Goal: Task Accomplishment & Management: Manage account settings

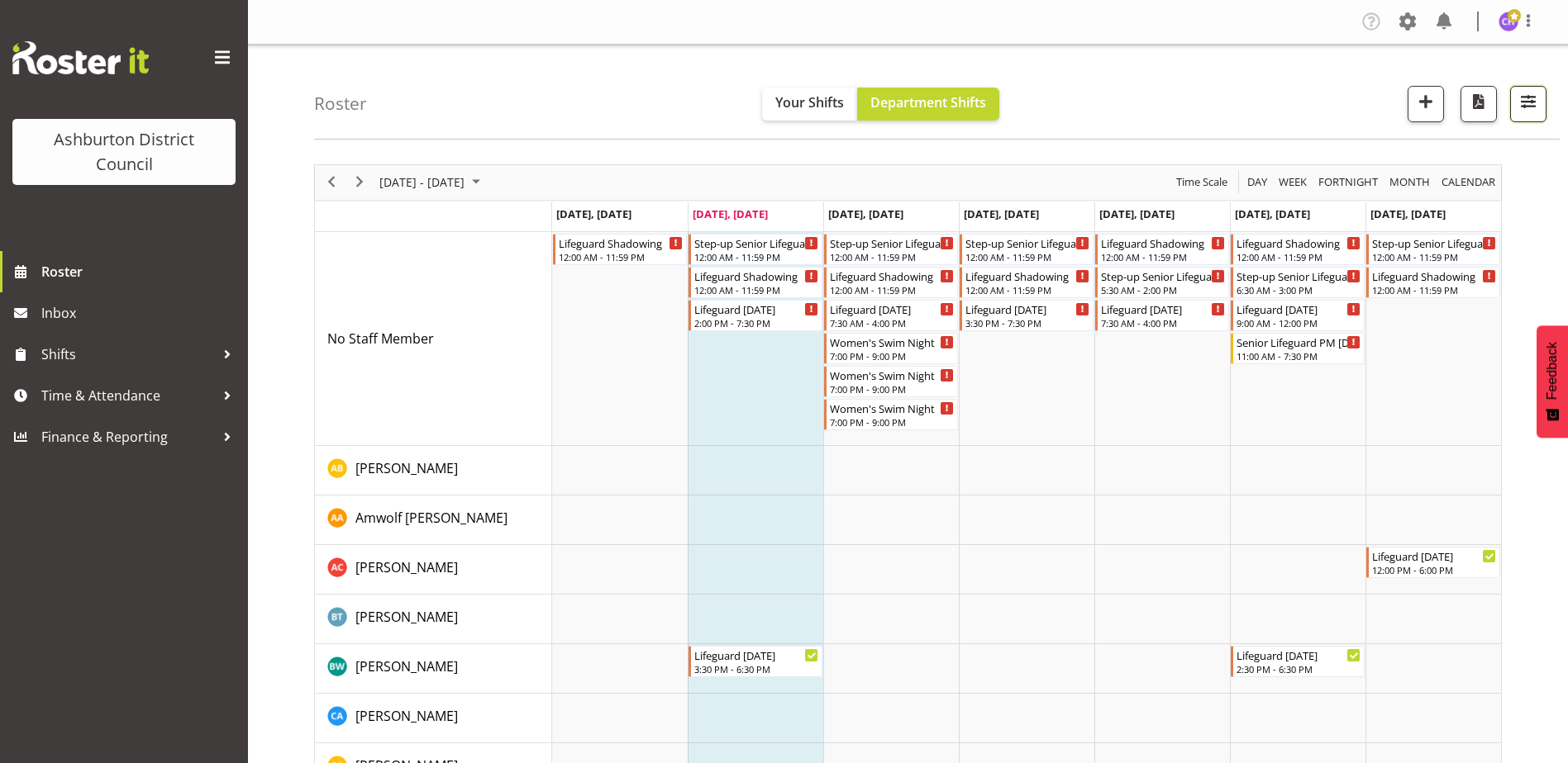
click at [1530, 112] on span "button" at bounding box center [1528, 102] width 22 height 22
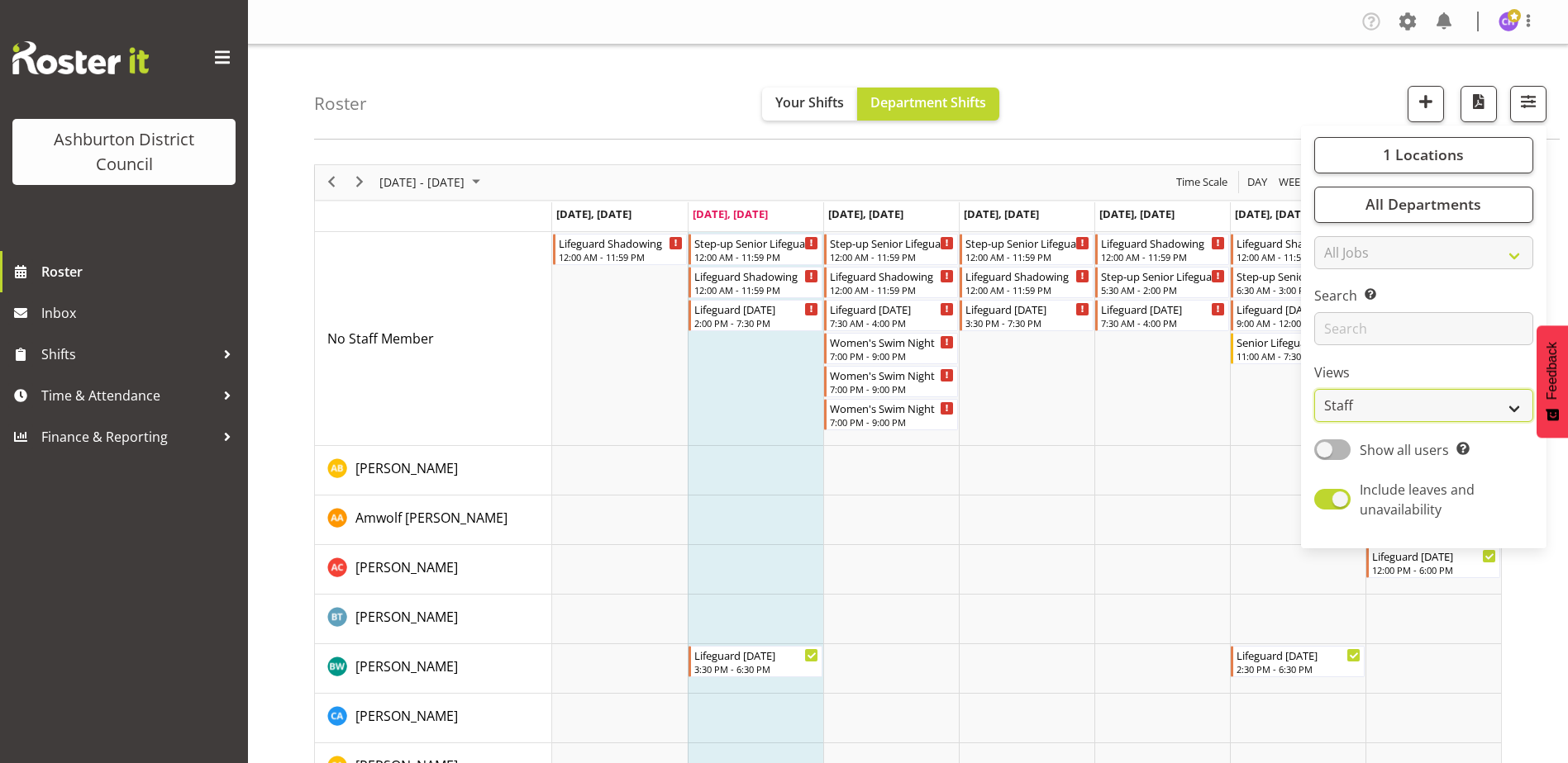
click at [1380, 399] on select "Staff Role Shift - Horizontal Shift - Vertical Staff - Location" at bounding box center [1424, 405] width 219 height 33
select select "shift"
click at [1315, 389] on select "Staff Role Shift - Horizontal Shift - Vertical Staff - Location" at bounding box center [1424, 405] width 219 height 33
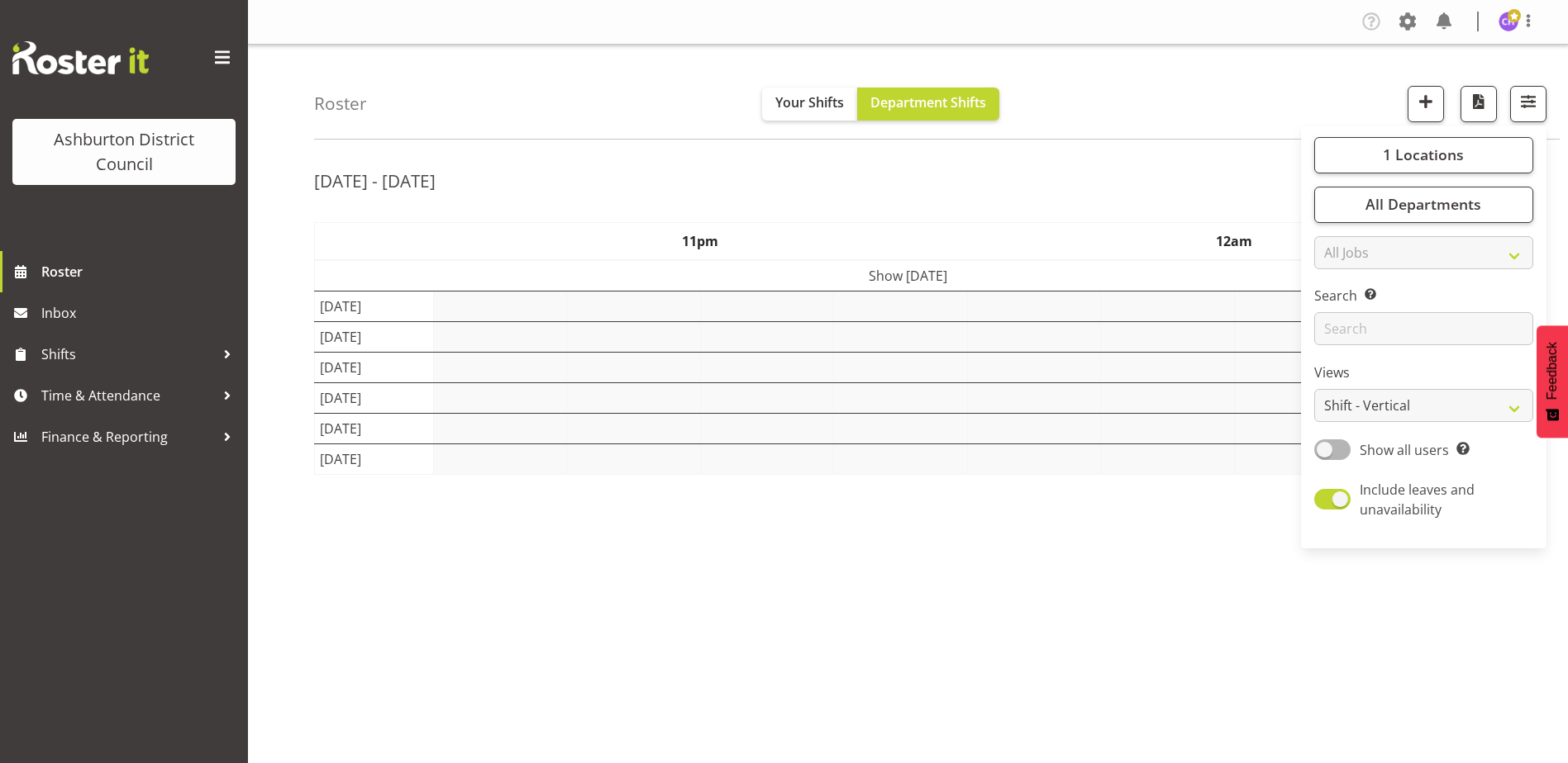
click at [1227, 98] on div "Roster Your Shifts Department Shifts 1 Locations [GEOGRAPHIC_DATA] [GEOGRAPHIC_…" at bounding box center [936, 92] width 1245 height 95
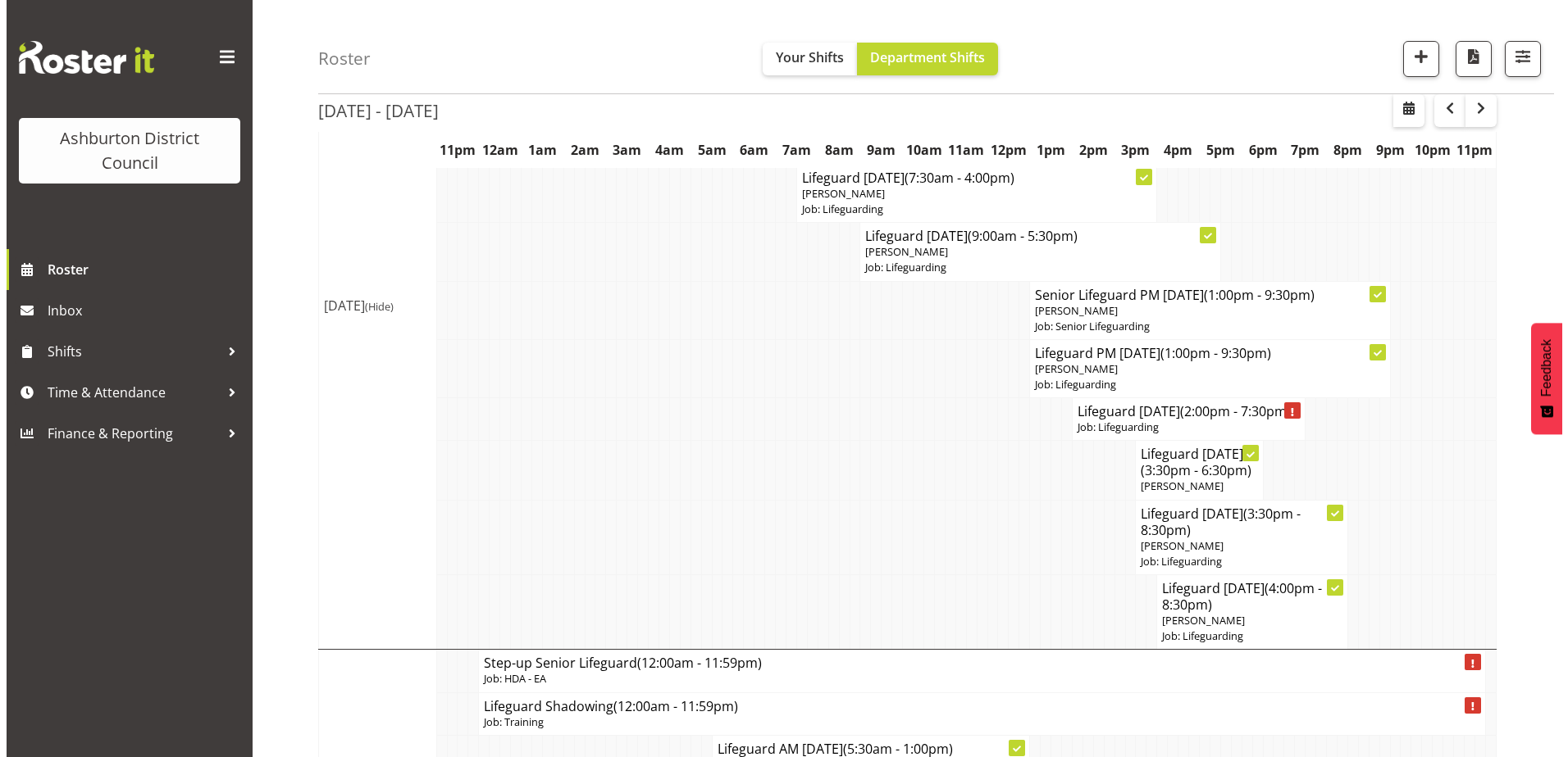
scroll to position [328, 0]
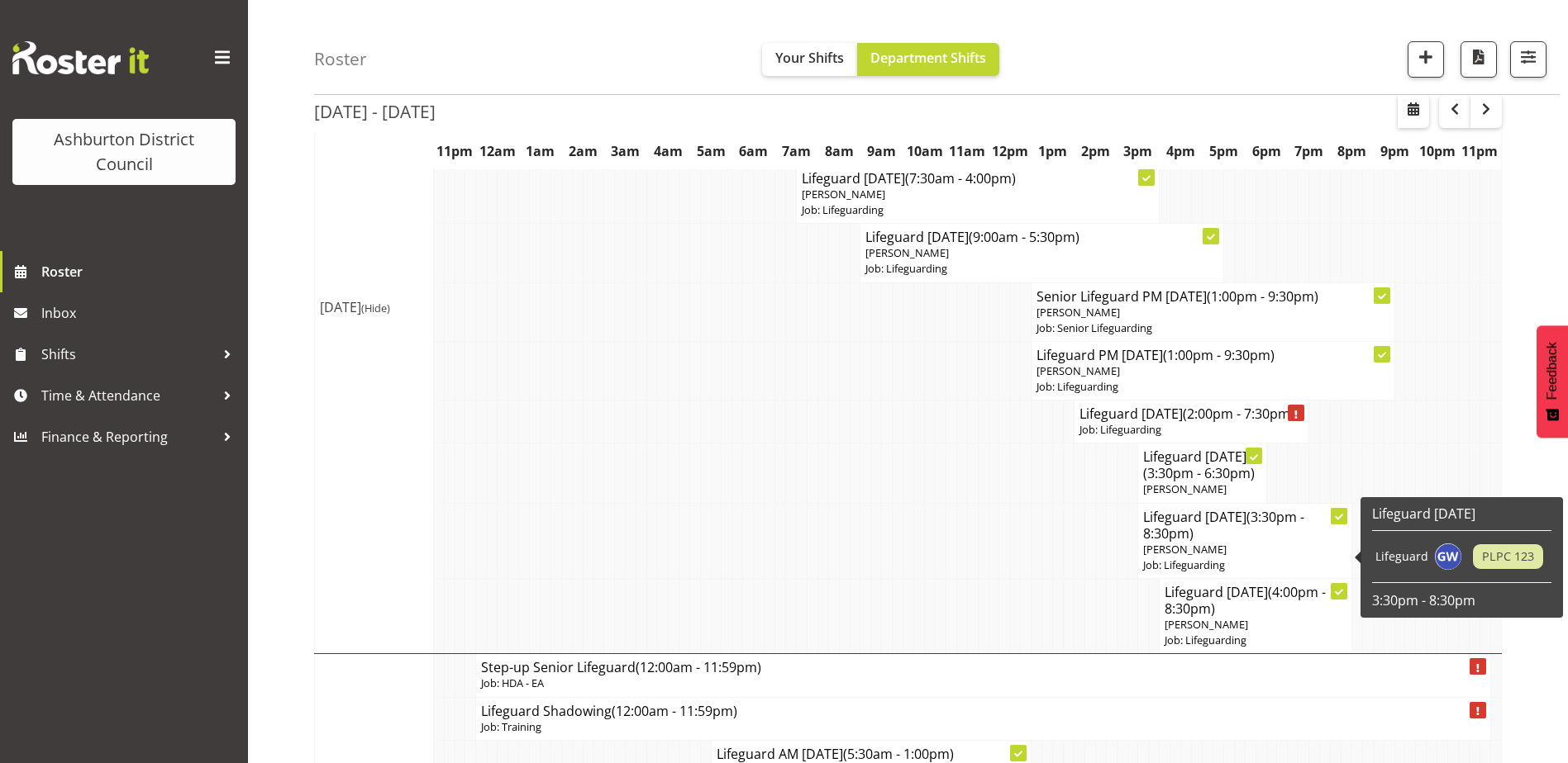
click at [1226, 542] on h4 "Lifeguard [DATE] (3:30pm - 8:30pm)" at bounding box center [1243, 525] width 202 height 33
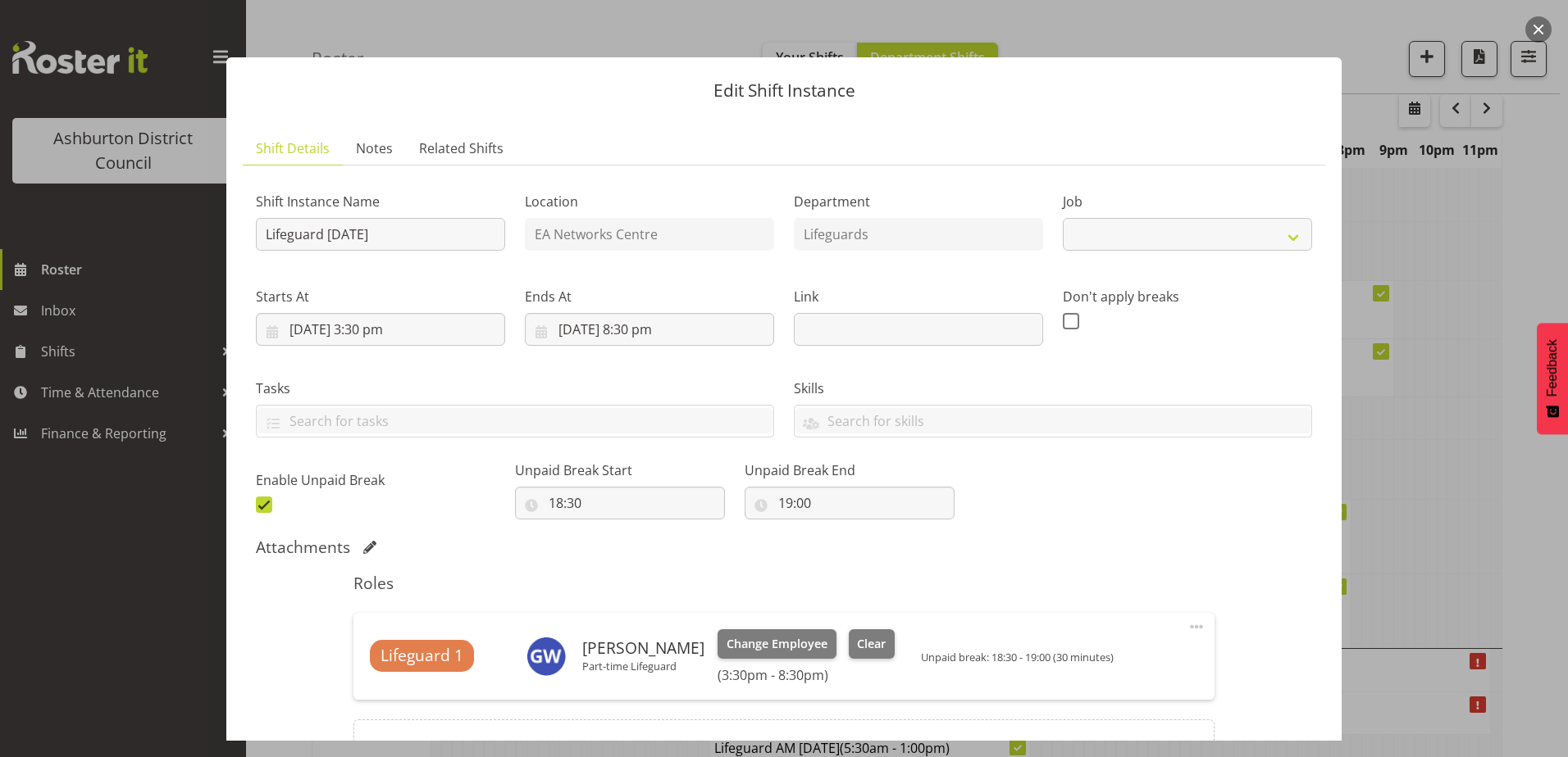
select select "38"
click at [865, 637] on span "Clear" at bounding box center [871, 644] width 29 height 18
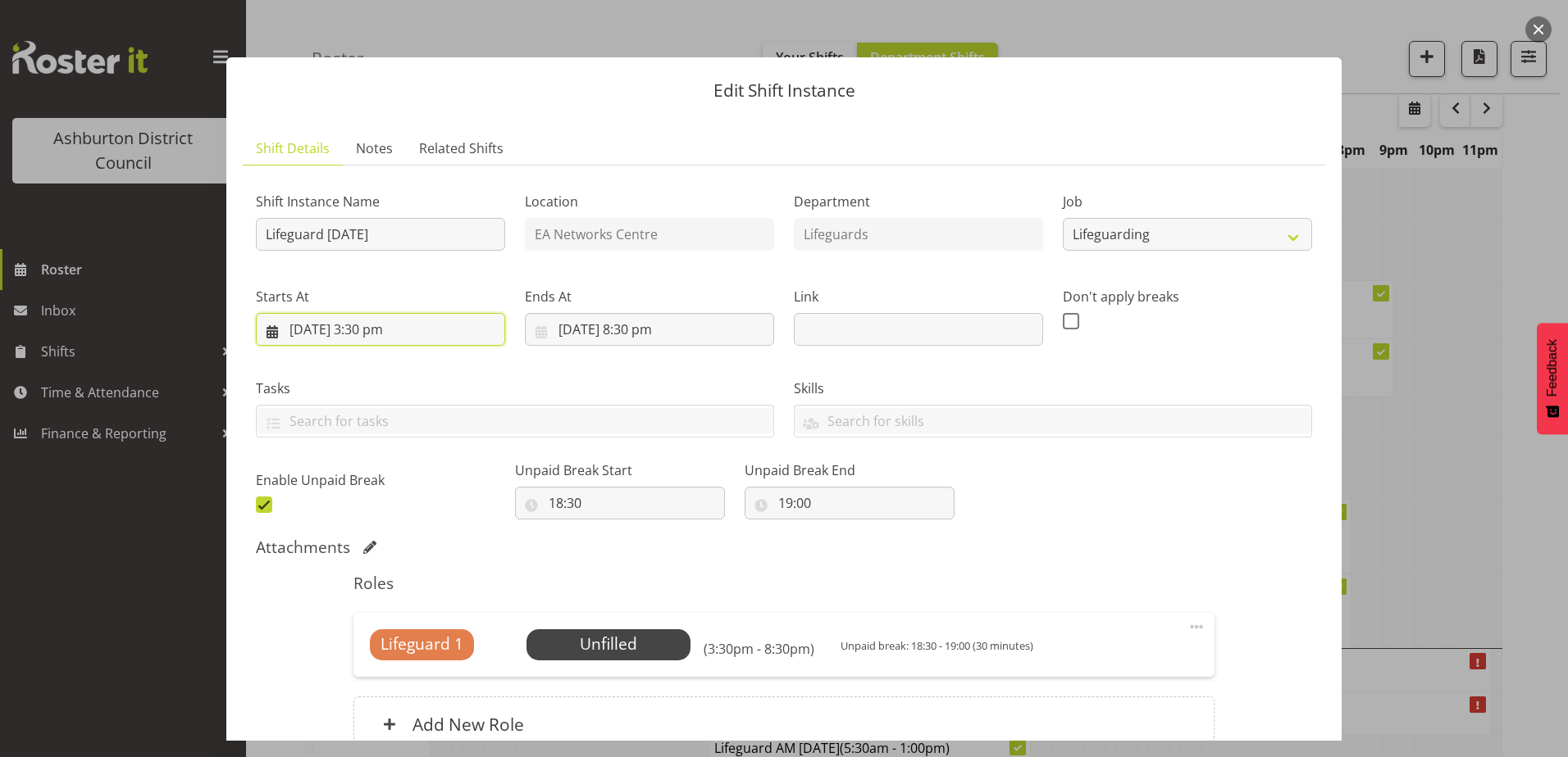
click at [475, 335] on input "[DATE] 3:30 pm" at bounding box center [381, 329] width 249 height 33
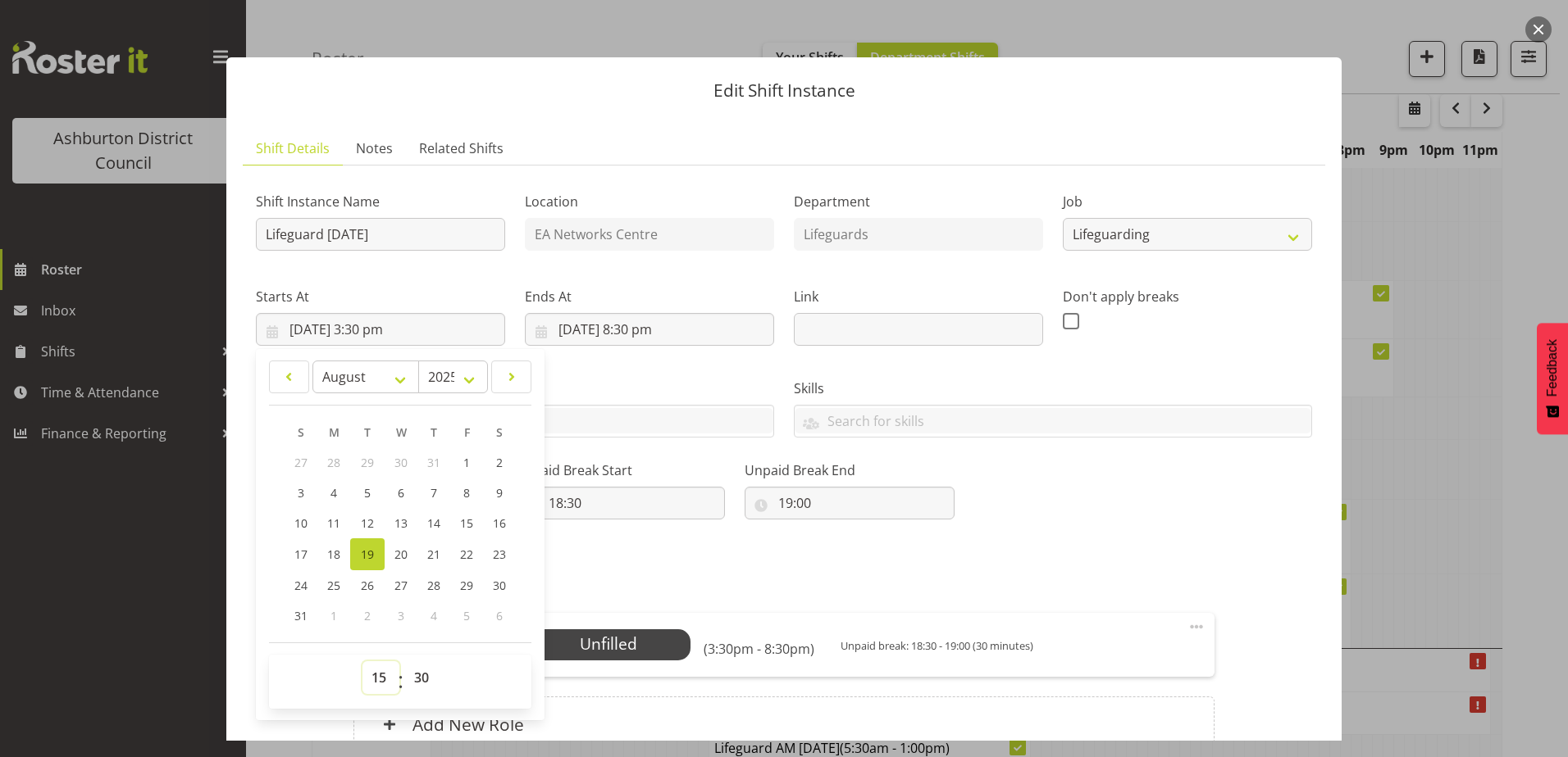
click at [384, 667] on select "00 01 02 03 04 05 06 07 08 09 10 11 12 13 14 15 16 17 18 19 20 21 22 23" at bounding box center [381, 677] width 37 height 33
select select "18"
click at [363, 661] on select "00 01 02 03 04 05 06 07 08 09 10 11 12 13 14 15 16 17 18 19 20 21 22 23" at bounding box center [381, 677] width 37 height 33
type input "[DATE] 6:30 pm"
click at [430, 667] on select "00 01 02 03 04 05 06 07 08 09 10 11 12 13 14 15 16 17 18 19 20 21 22 23 24 25 2…" at bounding box center [423, 677] width 37 height 33
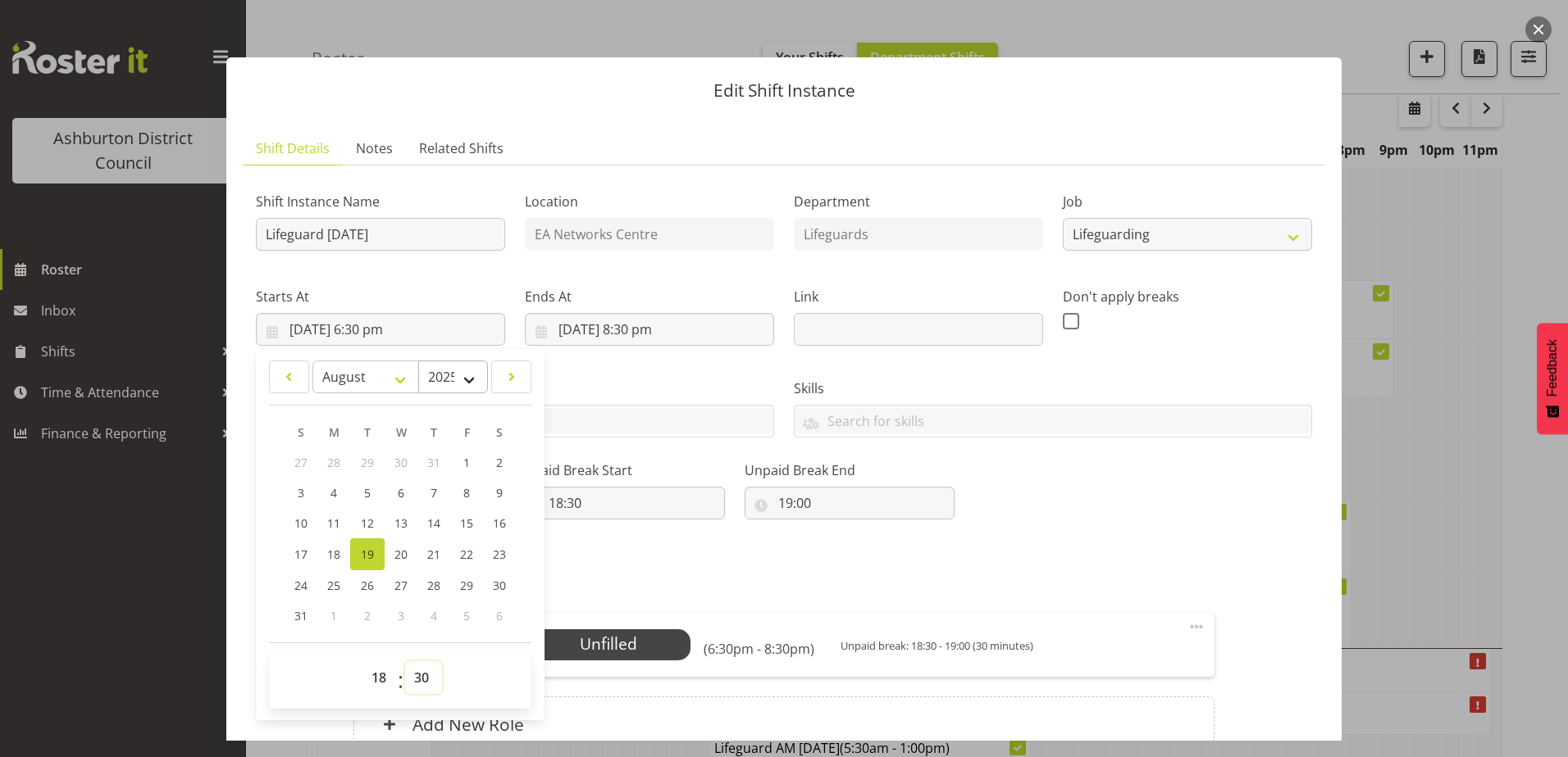
select select "0"
click at [405, 661] on select "00 01 02 03 04 05 06 07 08 09 10 11 12 13 14 15 16 17 18 19 20 21 22 23 24 25 2…" at bounding box center [423, 677] width 37 height 33
type input "[DATE] 6:00 pm"
click at [1007, 489] on div "Shift Instance Name Lifeguard [DATE] Location EA Networks Centre Department Lif…" at bounding box center [784, 348] width 1076 height 359
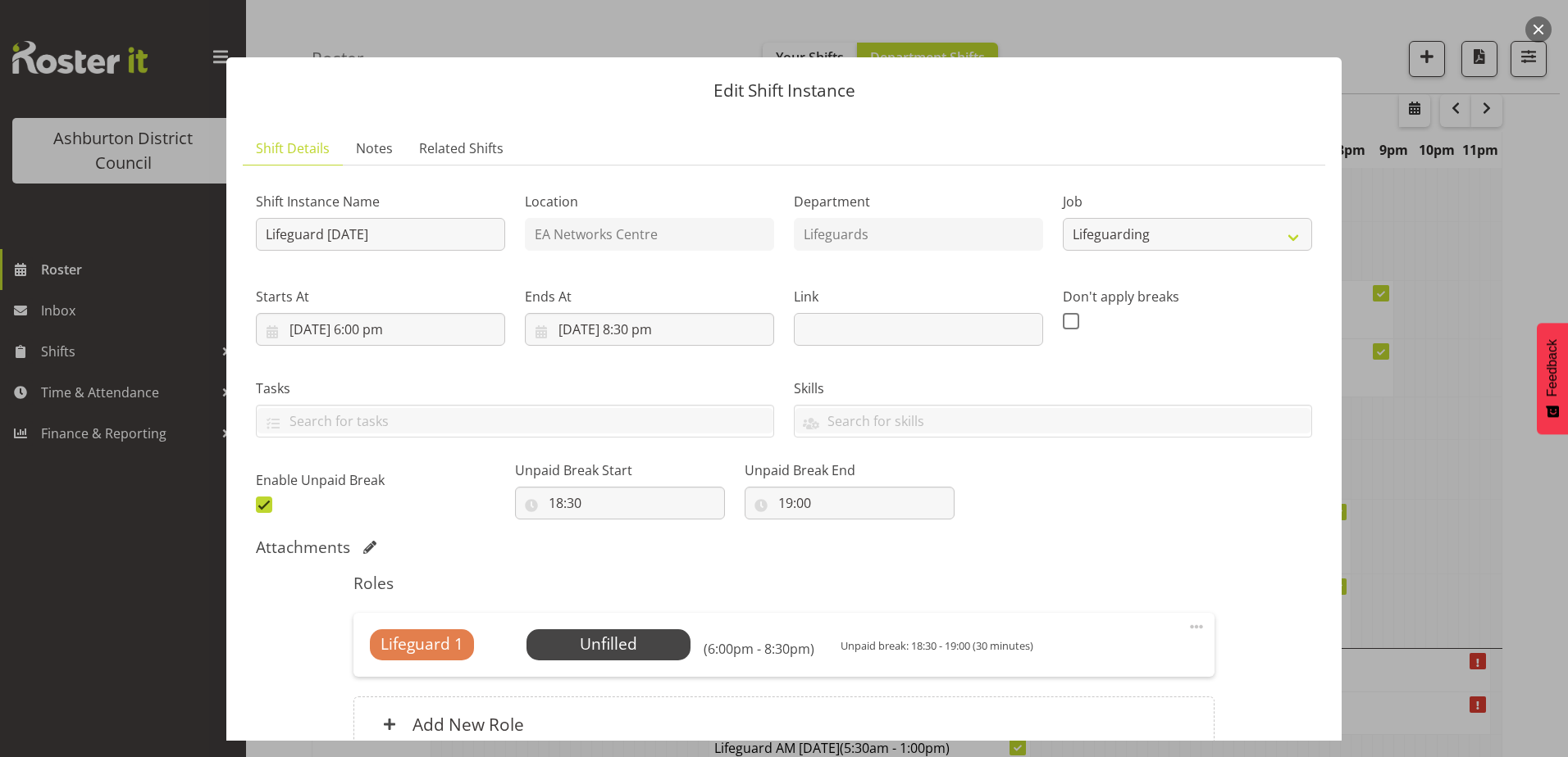
click at [264, 498] on span at bounding box center [264, 505] width 17 height 17
click at [264, 499] on input "checkbox" at bounding box center [261, 504] width 11 height 11
checkbox input "false"
click at [596, 643] on span "Select Employee" at bounding box center [608, 644] width 123 height 24
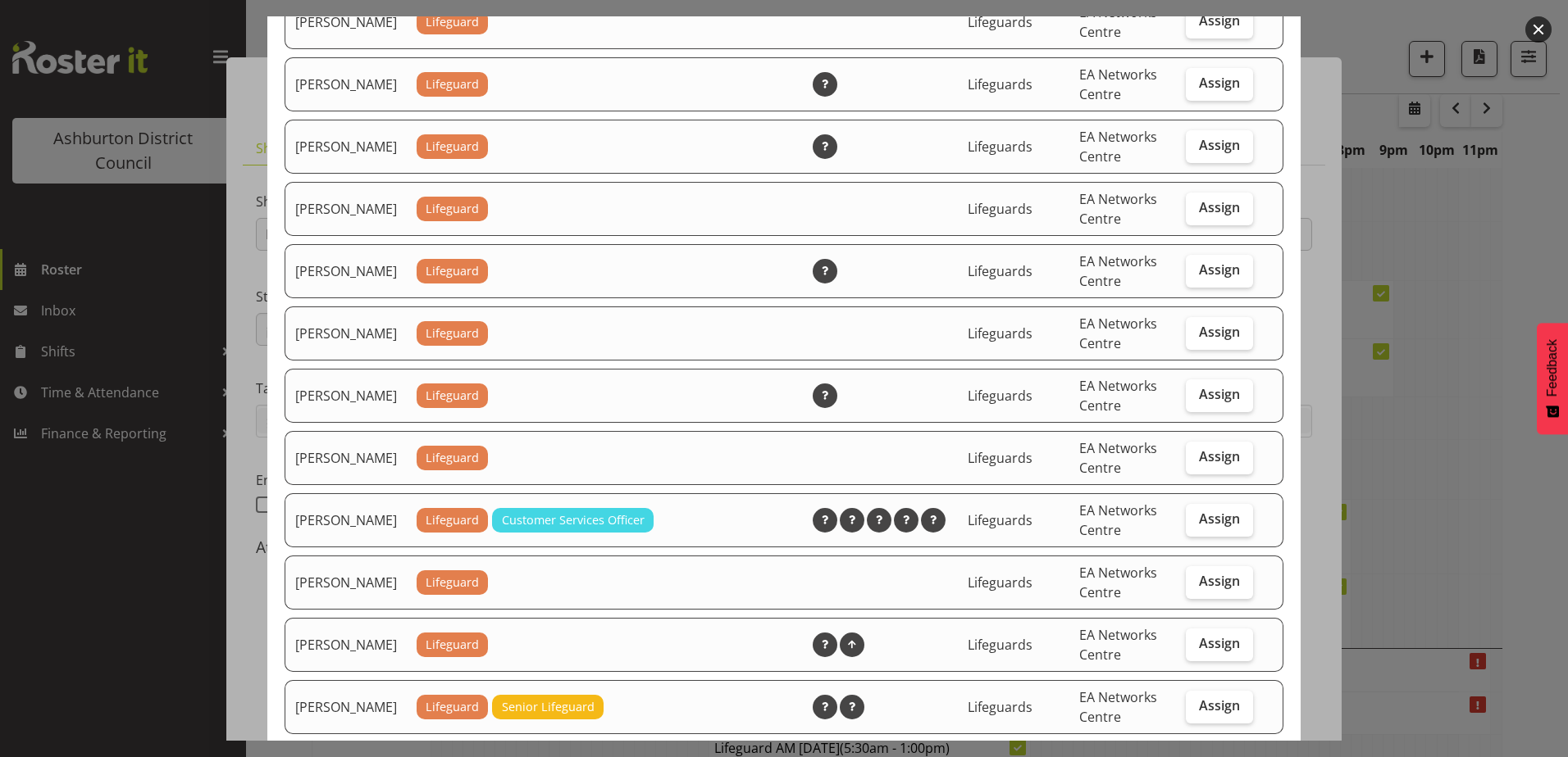
scroll to position [1229, 0]
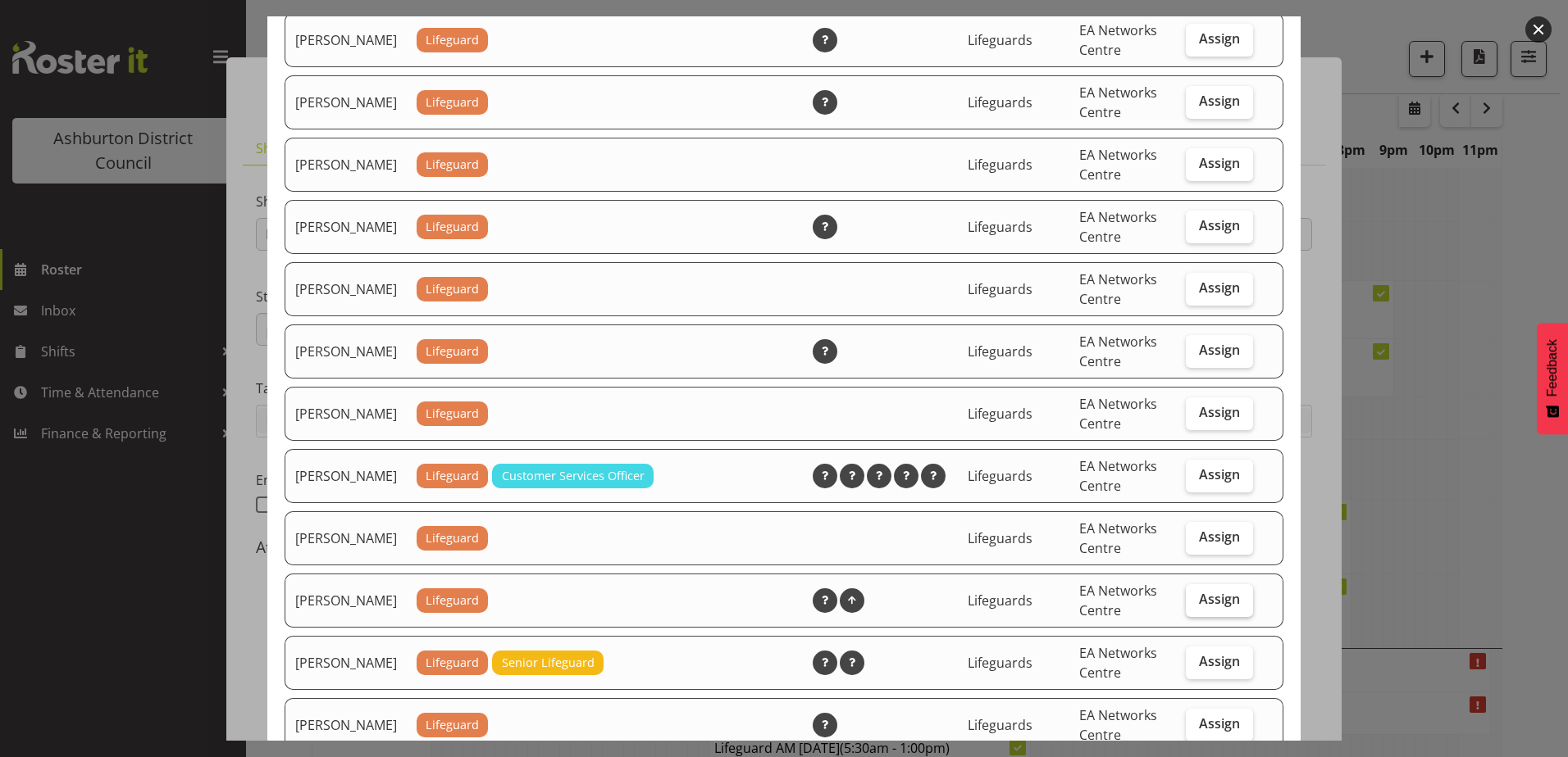
click at [1215, 608] on span "Assign" at bounding box center [1219, 599] width 41 height 17
click at [1196, 605] on input "Assign" at bounding box center [1190, 599] width 11 height 11
checkbox input "true"
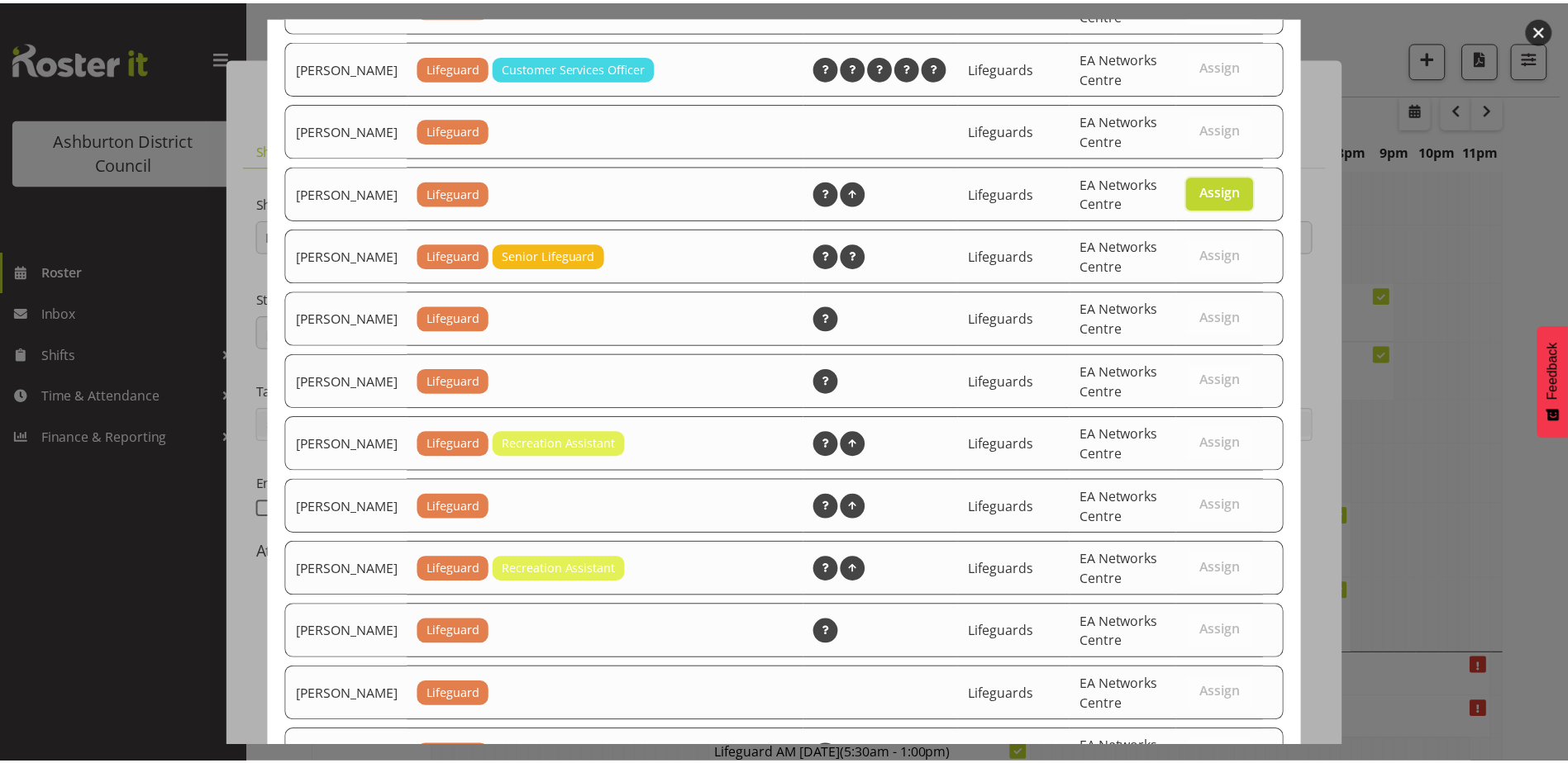
scroll to position [1876, 0]
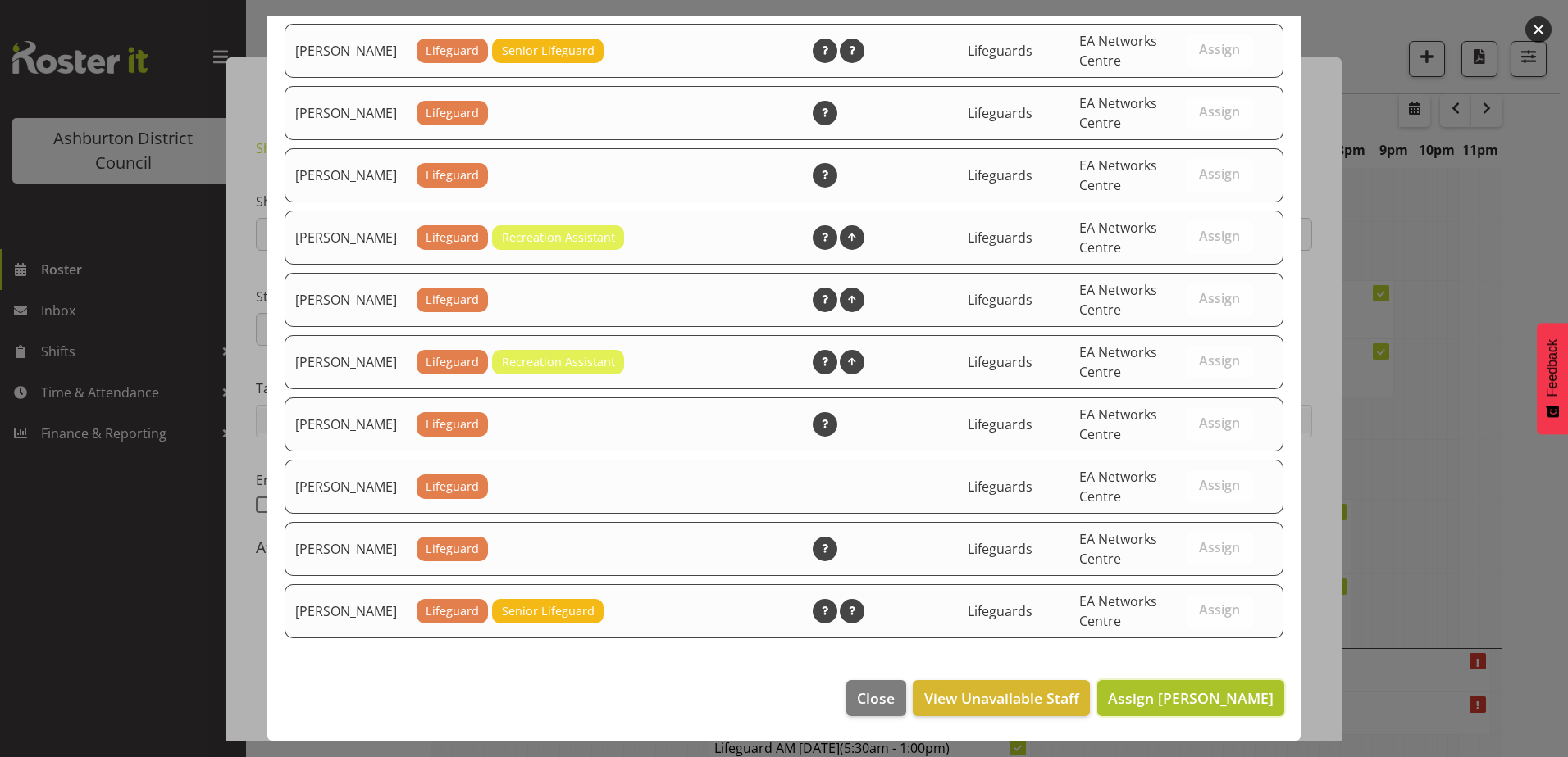
click at [1123, 685] on button "Assign [PERSON_NAME]" at bounding box center [1190, 698] width 187 height 36
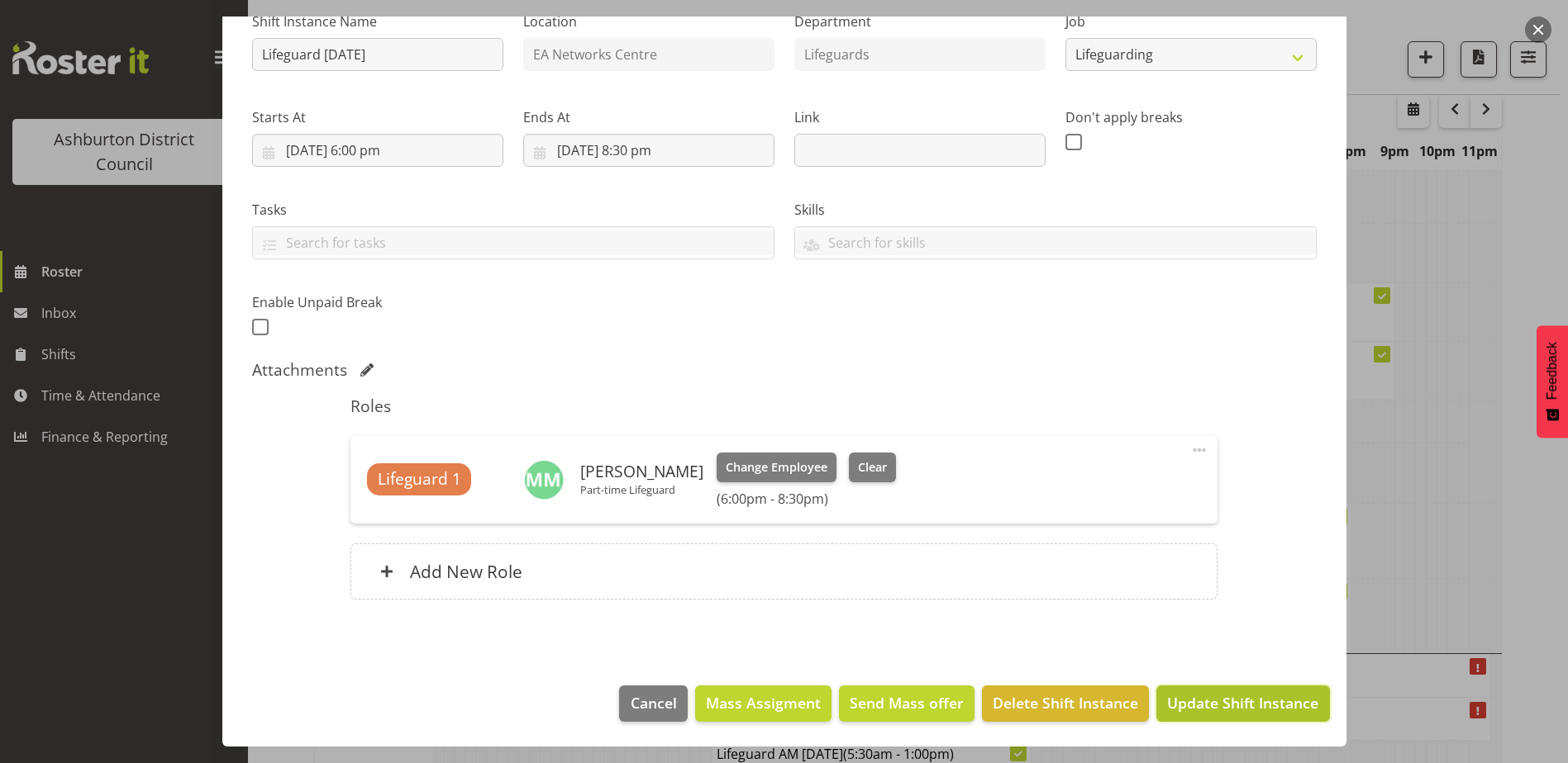
click at [1215, 700] on span "Update Shift Instance" at bounding box center [1242, 703] width 151 height 22
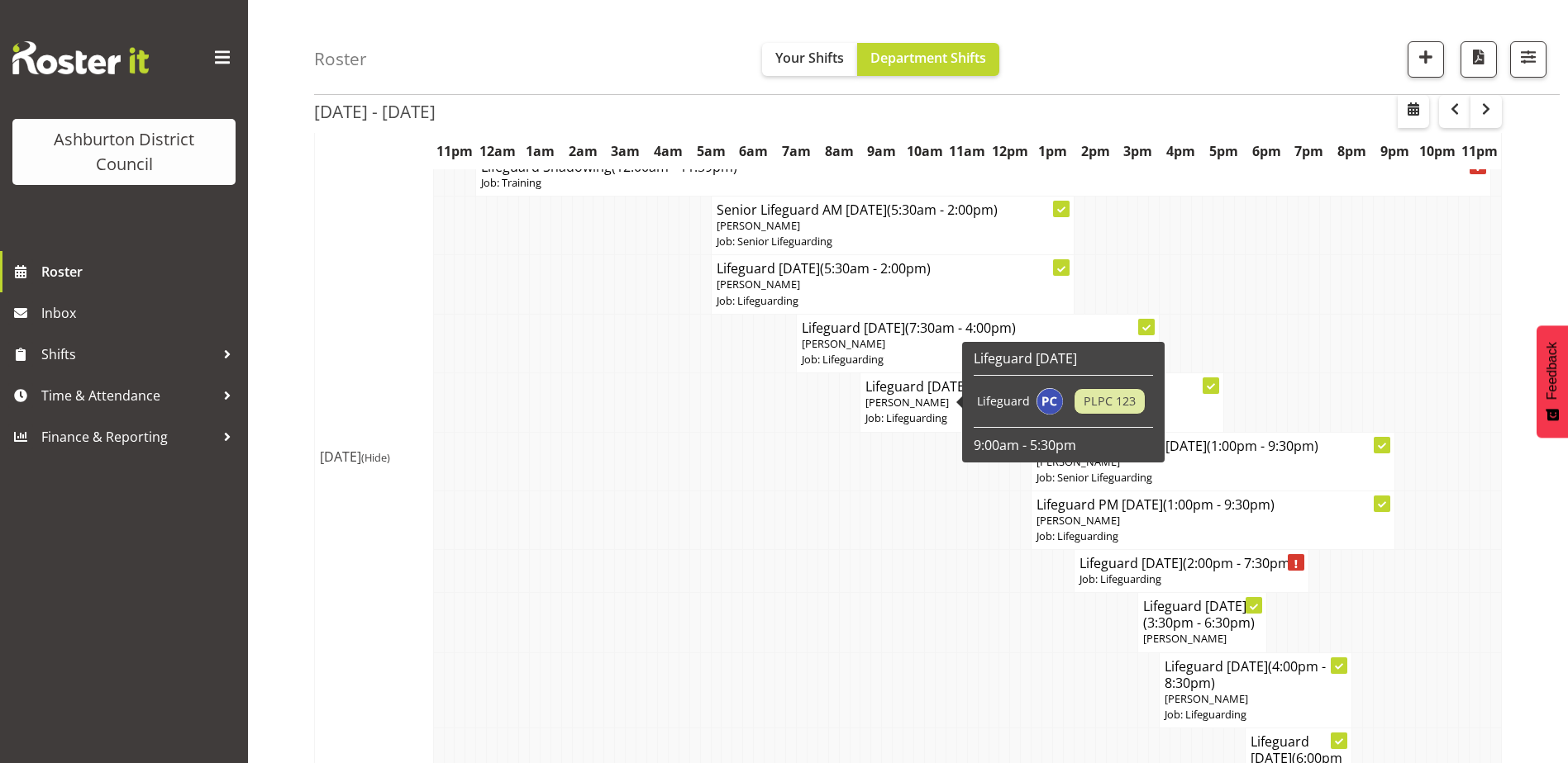
scroll to position [0, 0]
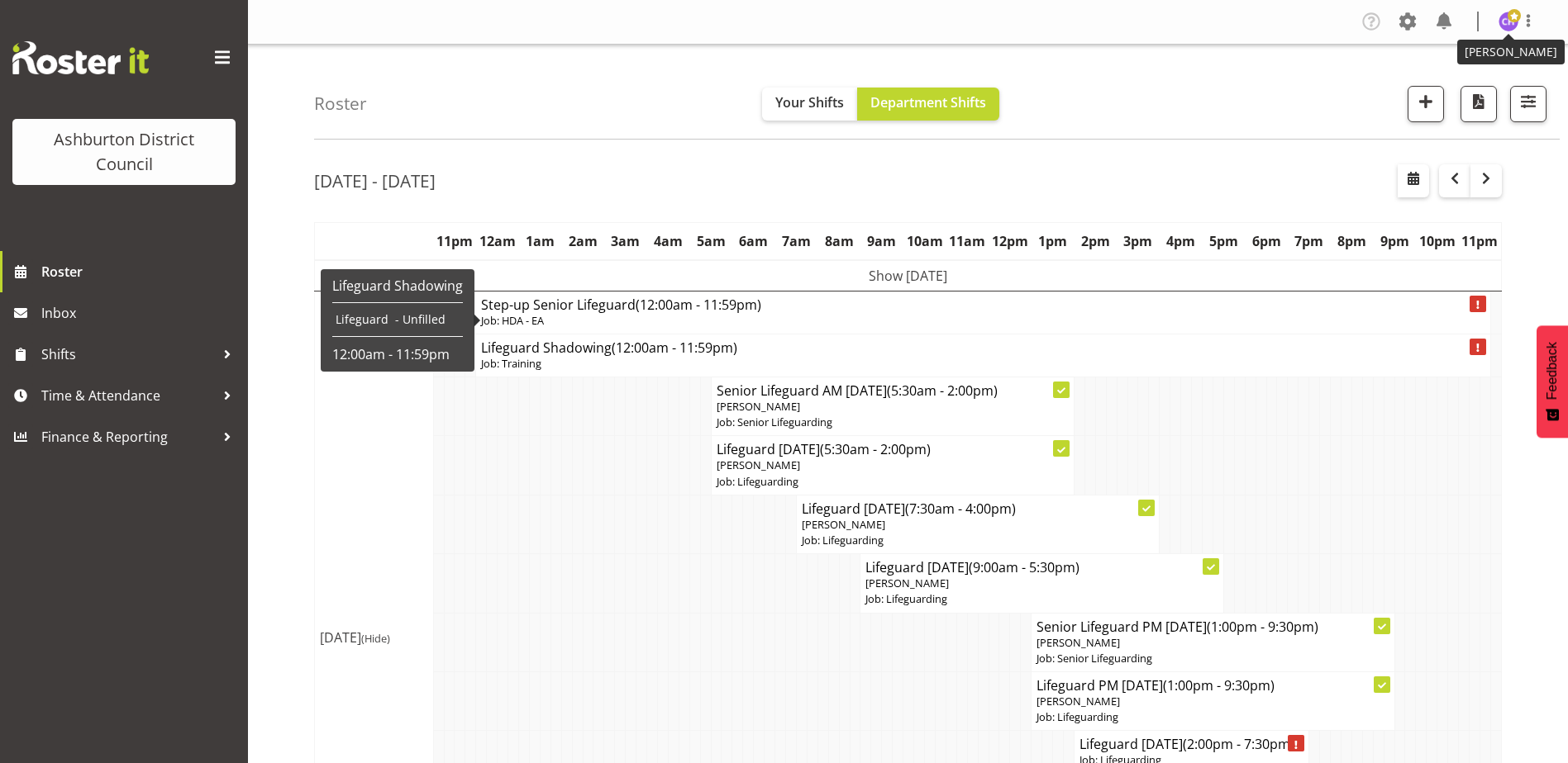
click at [1502, 31] on figure at bounding box center [1508, 22] width 20 height 20
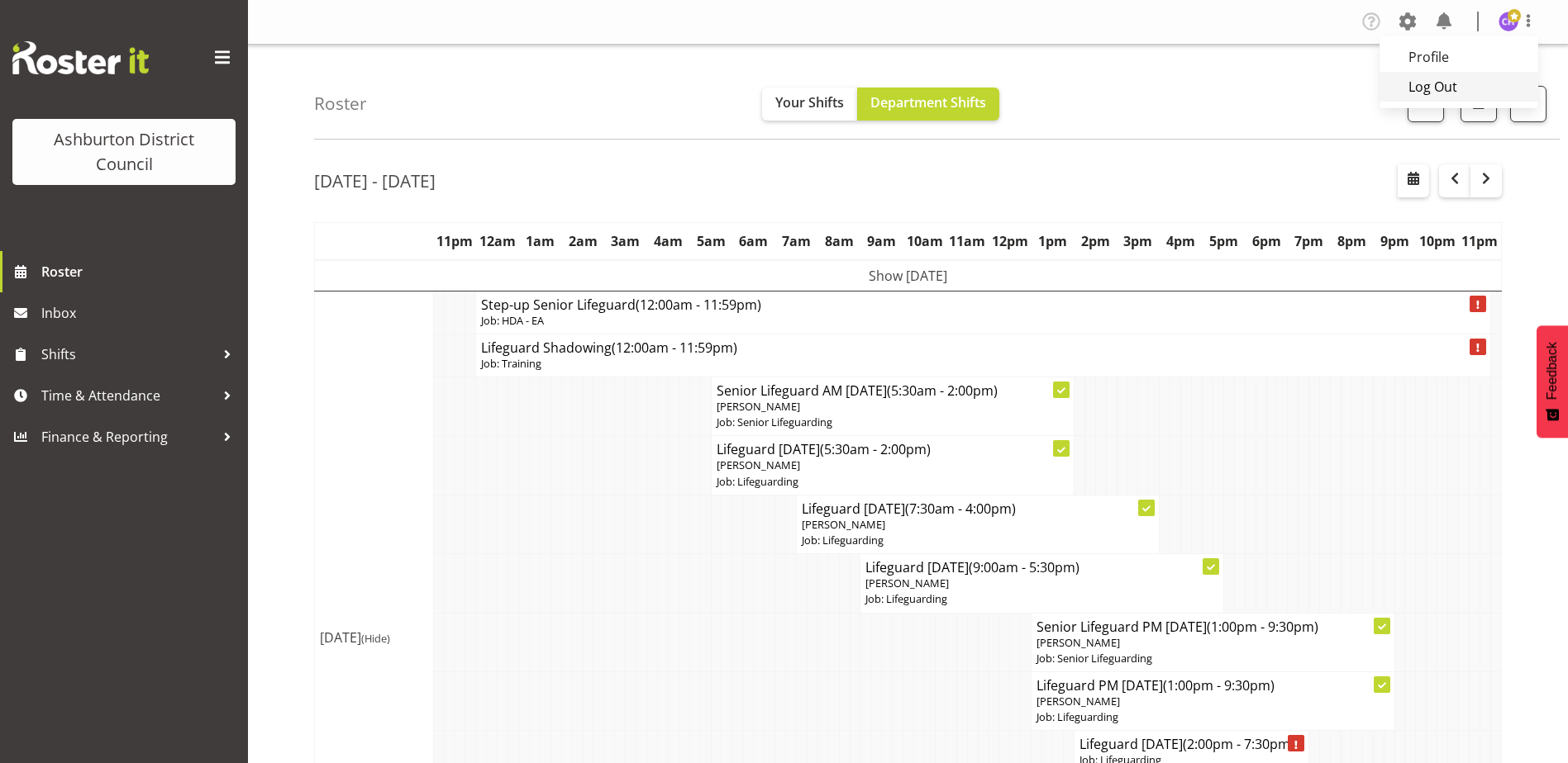
click at [1480, 79] on link "Log Out" at bounding box center [1457, 87] width 158 height 30
